Goal: Information Seeking & Learning: Learn about a topic

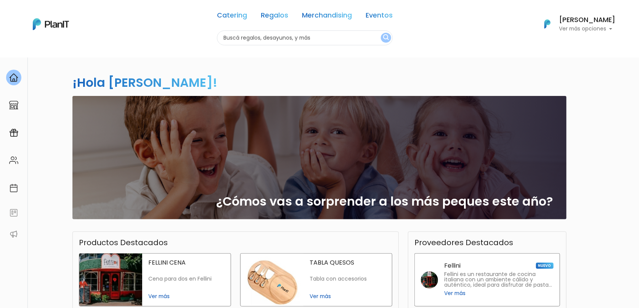
click at [282, 40] on input "text" at bounding box center [305, 38] width 176 height 15
type input "kit"
click at [381, 33] on button "submit" at bounding box center [386, 38] width 10 height 10
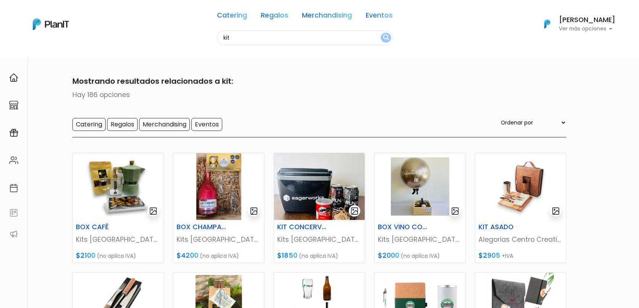
click at [257, 38] on input "kit" at bounding box center [305, 38] width 176 height 15
type input "kit verano"
click at [381, 33] on button "submit" at bounding box center [386, 38] width 10 height 10
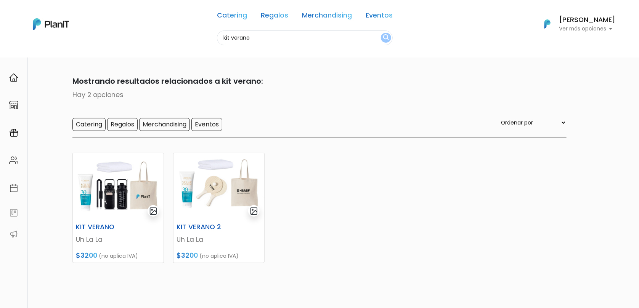
click at [241, 39] on input "kit verano" at bounding box center [305, 38] width 176 height 15
type input "kit"
click at [381, 33] on button "submit" at bounding box center [386, 38] width 10 height 10
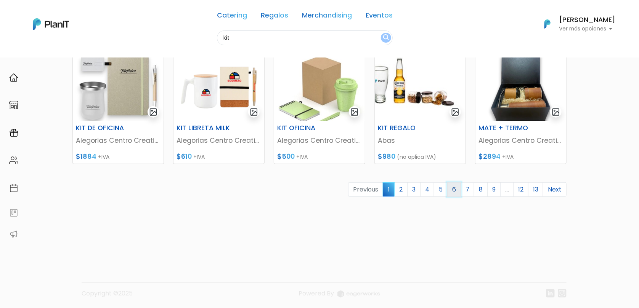
click at [455, 189] on link "6" at bounding box center [454, 190] width 14 height 14
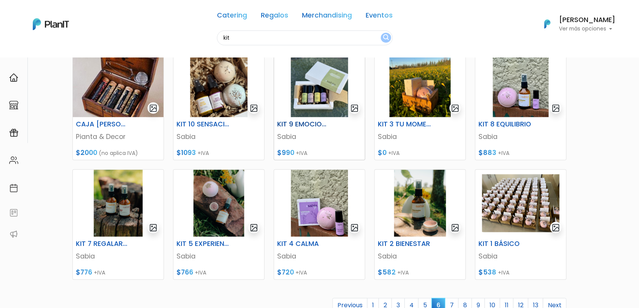
scroll to position [254, 0]
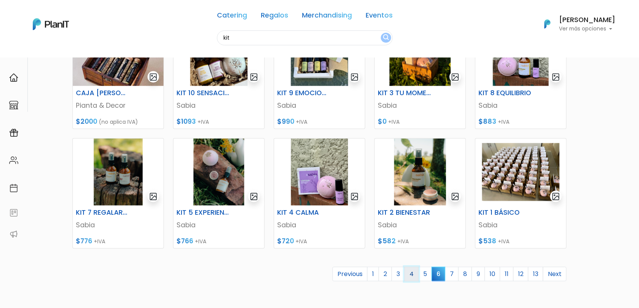
click at [417, 275] on link "4" at bounding box center [412, 274] width 14 height 14
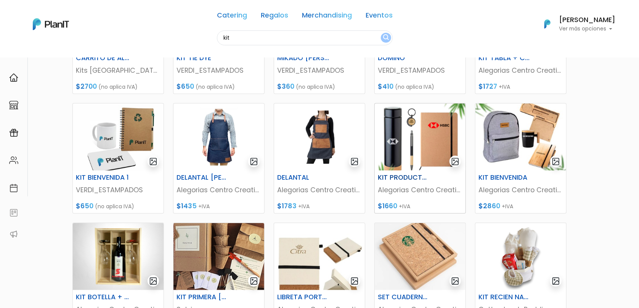
scroll to position [254, 0]
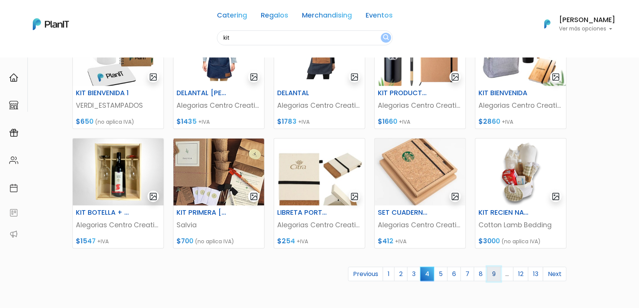
click at [491, 274] on link "9" at bounding box center [493, 274] width 13 height 14
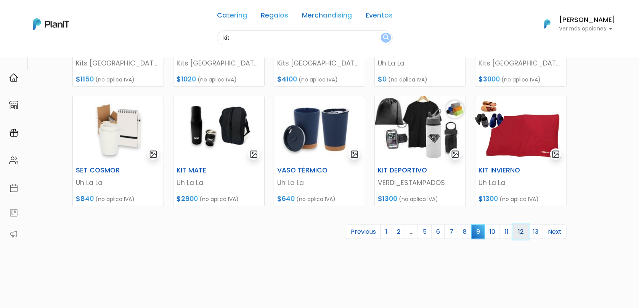
click at [524, 233] on link "12" at bounding box center [520, 232] width 15 height 14
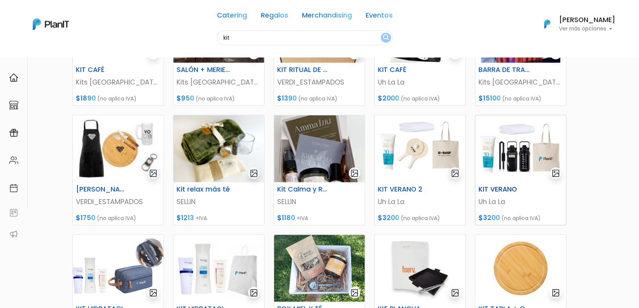
scroll to position [254, 0]
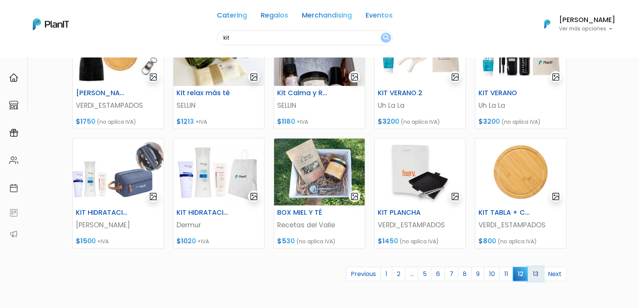
click at [541, 272] on link "13" at bounding box center [535, 274] width 15 height 14
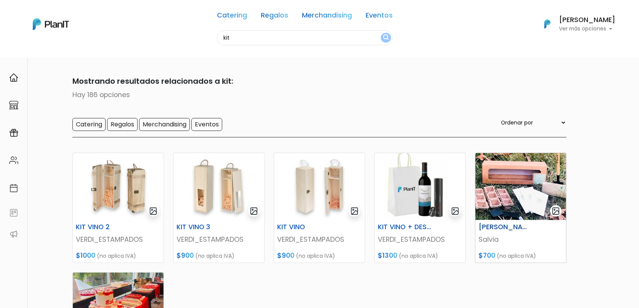
scroll to position [169, 0]
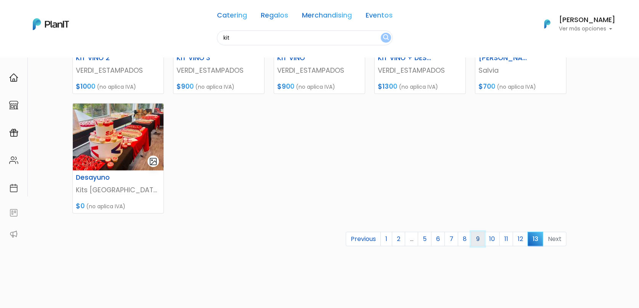
click at [482, 241] on link "9" at bounding box center [477, 239] width 13 height 14
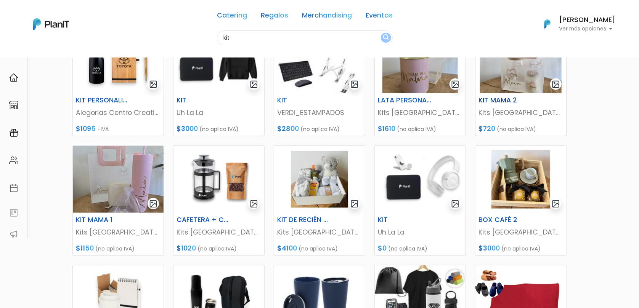
scroll to position [254, 0]
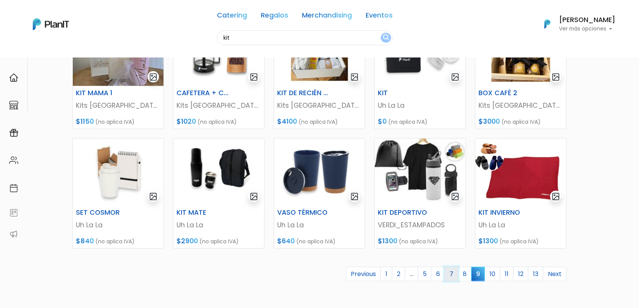
click at [451, 270] on link "7" at bounding box center [452, 274] width 14 height 14
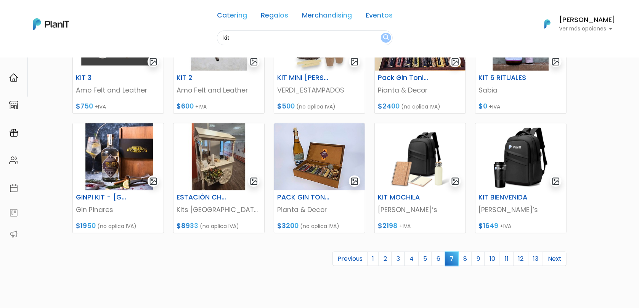
scroll to position [339, 0]
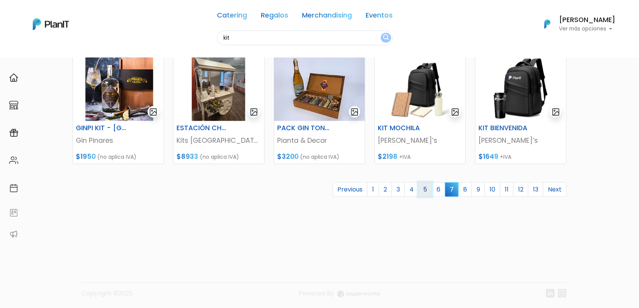
click at [427, 191] on link "5" at bounding box center [425, 190] width 14 height 14
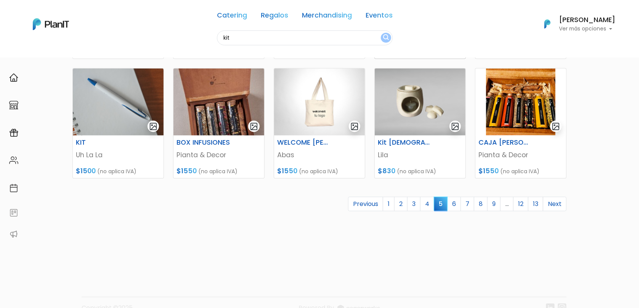
scroll to position [339, 0]
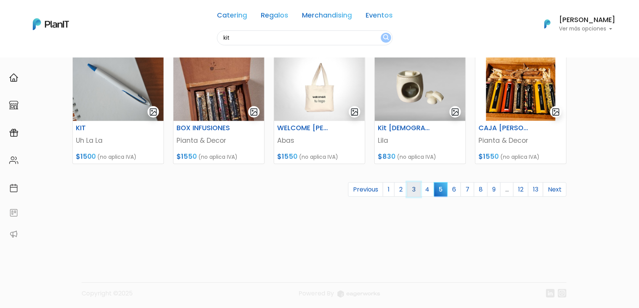
click at [417, 192] on link "3" at bounding box center [413, 190] width 13 height 14
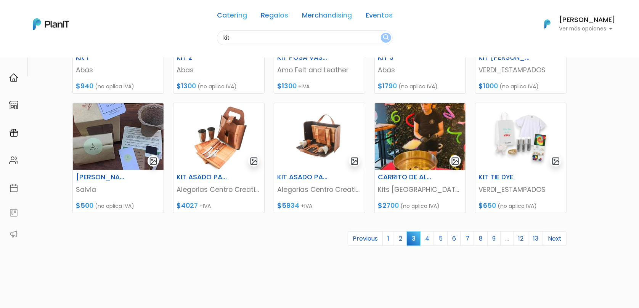
scroll to position [296, 0]
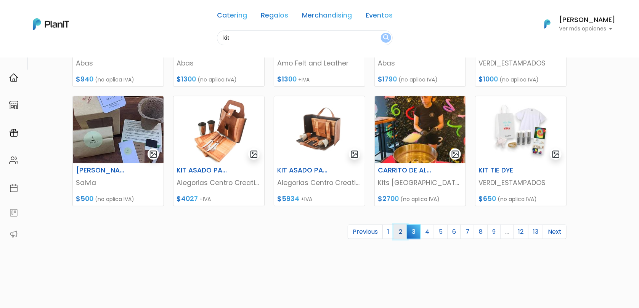
click at [402, 233] on link "2" at bounding box center [400, 232] width 13 height 14
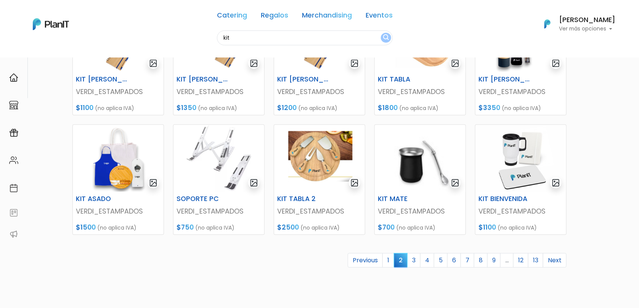
scroll to position [339, 0]
